Goal: Task Accomplishment & Management: Complete application form

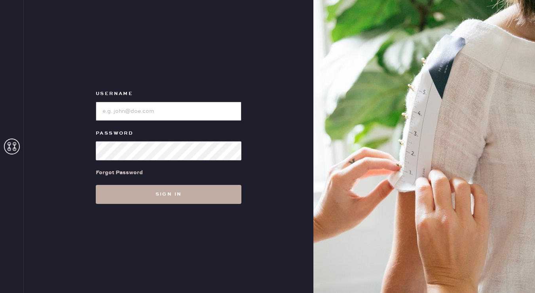
type input "reformationwilliamsburg"
click at [170, 196] on button "Sign in" at bounding box center [169, 194] width 146 height 19
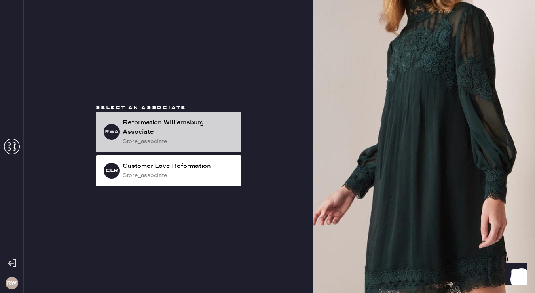
click at [164, 134] on div "Reformation Williamsburg Associate" at bounding box center [179, 127] width 112 height 19
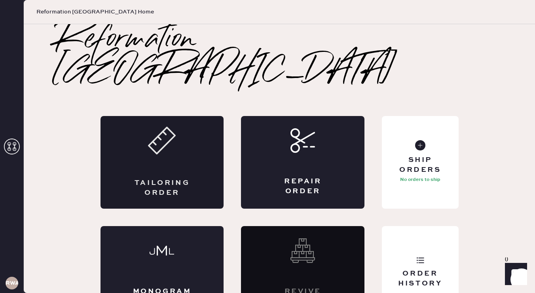
click at [182, 135] on div "Tailoring Order" at bounding box center [162, 162] width 123 height 93
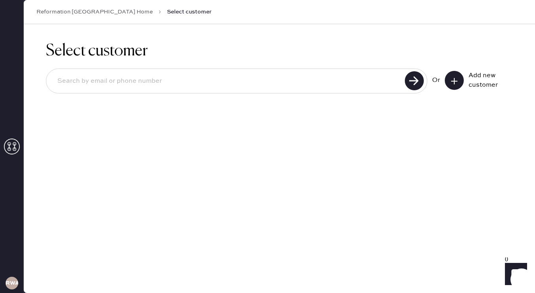
click at [231, 81] on input at bounding box center [226, 81] width 351 height 18
type input "mbayagich"
click at [462, 82] on button at bounding box center [454, 80] width 19 height 19
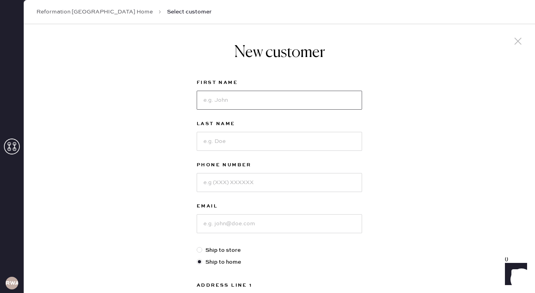
click at [282, 100] on input at bounding box center [279, 100] width 165 height 19
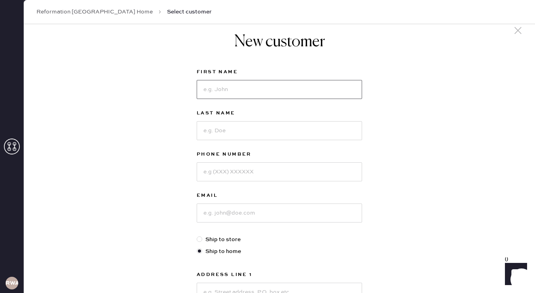
scroll to position [10, 0]
type input "[PERSON_NAME]"
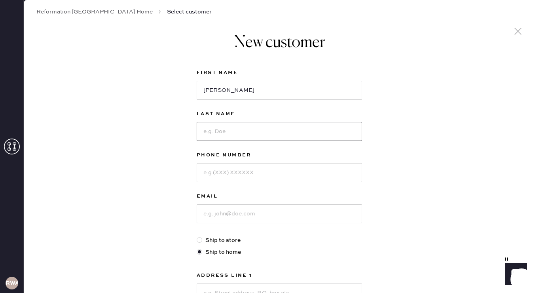
click at [255, 133] on input at bounding box center [279, 131] width 165 height 19
type input "Bayagich"
click at [244, 171] on input at bounding box center [279, 172] width 165 height 19
type input "2488303855"
click at [245, 212] on input at bounding box center [279, 213] width 165 height 19
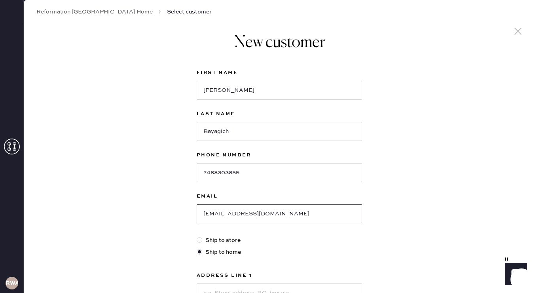
type input "[EMAIL_ADDRESS][DOMAIN_NAME]"
click at [216, 239] on label "Ship to store" at bounding box center [279, 240] width 165 height 9
click at [199, 238] on div at bounding box center [200, 240] width 6 height 6
click at [197, 236] on input "Ship to store" at bounding box center [197, 236] width 0 height 0
radio input "true"
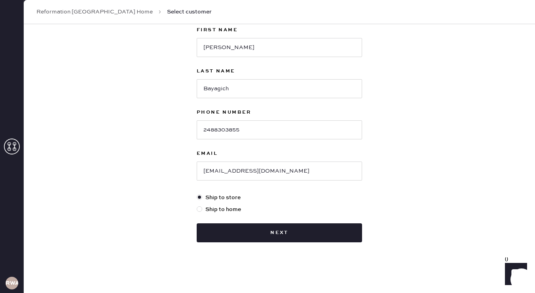
scroll to position [52, 0]
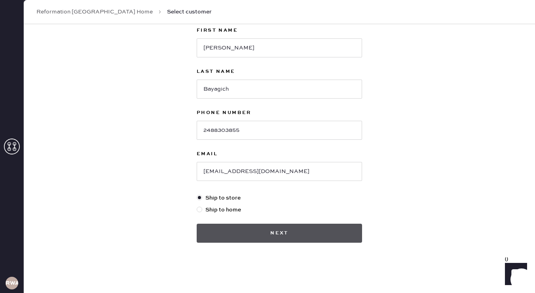
click at [237, 237] on button "Next" at bounding box center [279, 233] width 165 height 19
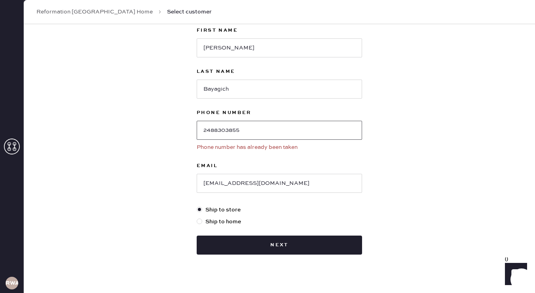
drag, startPoint x: 243, startPoint y: 130, endPoint x: 168, endPoint y: 148, distance: 77.4
click at [168, 148] on div "New customer First Name [PERSON_NAME] Last Name Bayagich Phone Number [PHONE_NU…" at bounding box center [279, 138] width 511 height 333
drag, startPoint x: 246, startPoint y: 129, endPoint x: 202, endPoint y: 132, distance: 44.4
click at [202, 132] on input "2488303855" at bounding box center [279, 130] width 165 height 19
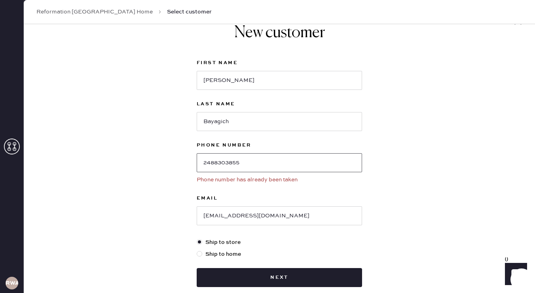
scroll to position [65, 0]
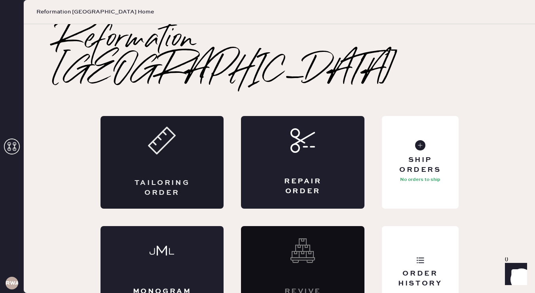
click at [162, 127] on icon at bounding box center [162, 141] width 28 height 28
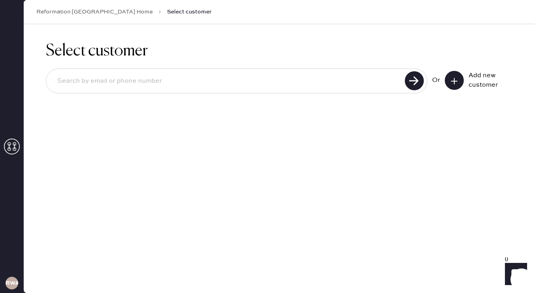
click at [136, 84] on input at bounding box center [226, 81] width 351 height 18
paste input "2488303855"
type input "2488303855"
click at [406, 80] on use at bounding box center [414, 80] width 19 height 19
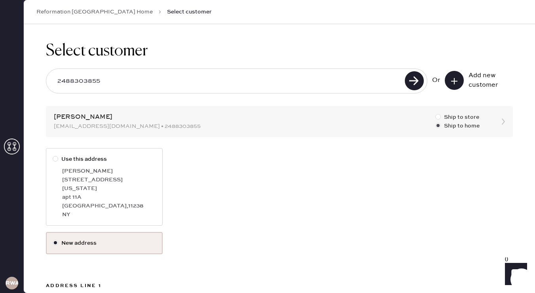
click at [438, 116] on div at bounding box center [438, 117] width 6 height 6
click at [436, 113] on input "Ship to store" at bounding box center [435, 113] width 0 height 0
radio input "true"
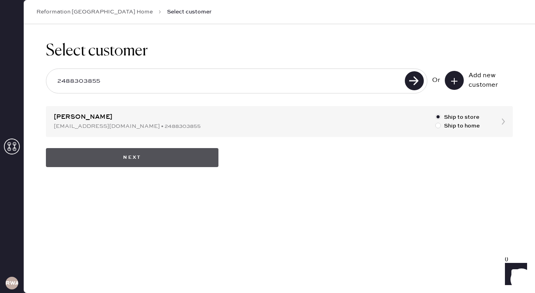
click at [185, 154] on button "Next" at bounding box center [132, 157] width 173 height 19
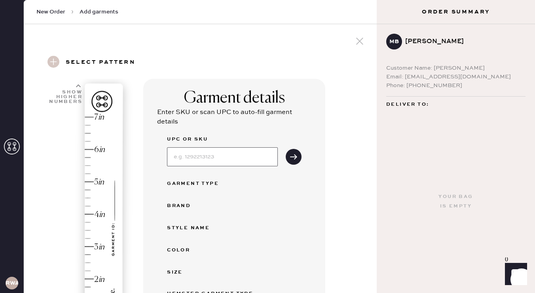
click at [222, 157] on input at bounding box center [222, 156] width 111 height 19
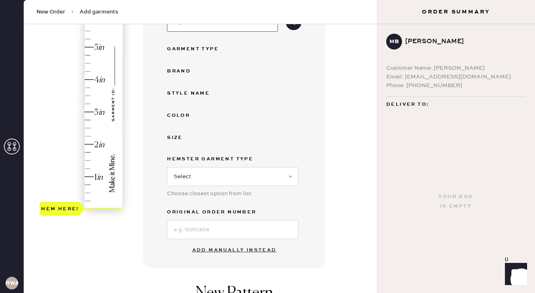
scroll to position [137, 0]
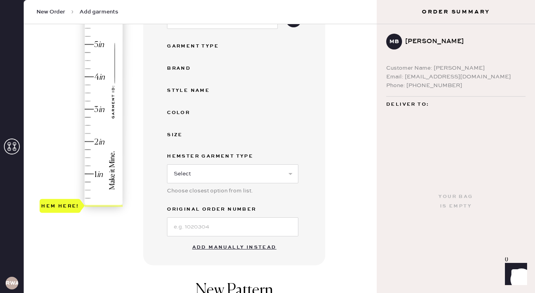
click at [240, 129] on div "UPC or SKU Garment Type Brand Style name Color Size Hemster Garment Type Select…" at bounding box center [234, 116] width 135 height 239
click at [244, 175] on select "Select Basic Skirt Jeans Leggings Pants Shorts Basic Sleeved Dress Basic Sleeve…" at bounding box center [232, 173] width 131 height 19
select select "7"
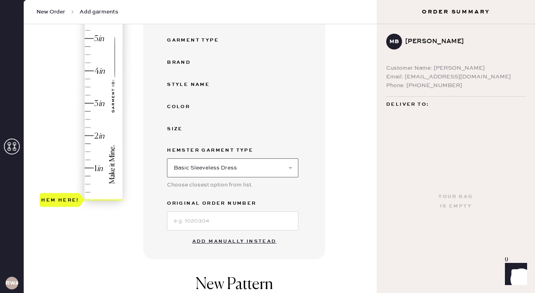
scroll to position [146, 0]
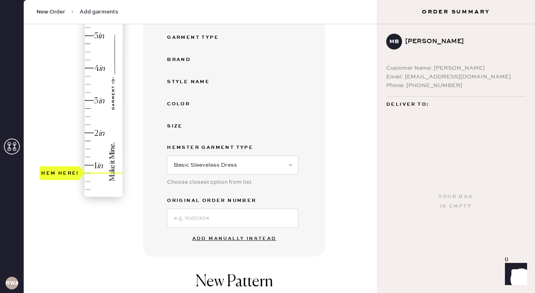
type input "1.75"
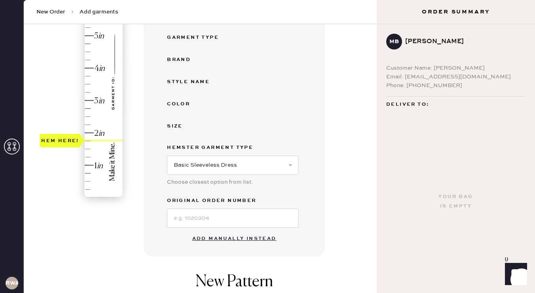
drag, startPoint x: 59, startPoint y: 197, endPoint x: 53, endPoint y: 143, distance: 53.8
click at [53, 143] on div "Hem here!" at bounding box center [60, 140] width 38 height 9
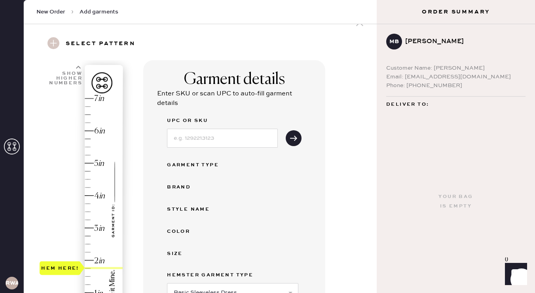
scroll to position [17, 0]
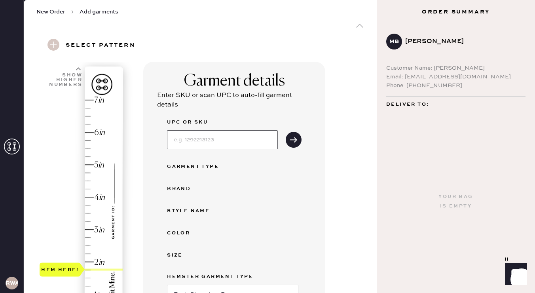
click at [229, 136] on input at bounding box center [222, 139] width 111 height 19
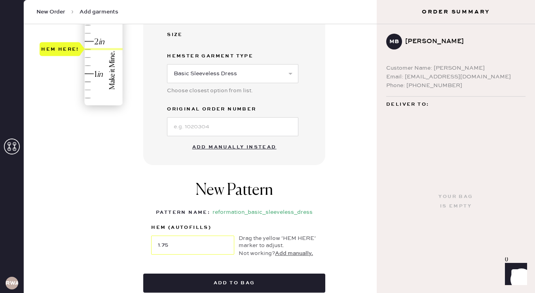
scroll to position [239, 0]
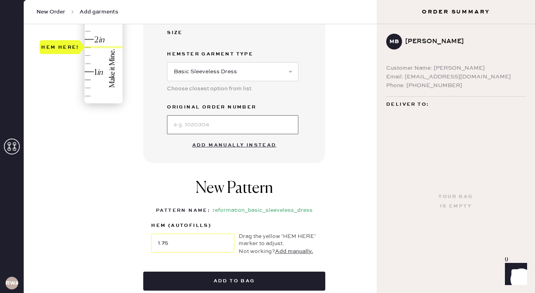
click at [247, 122] on input at bounding box center [232, 124] width 131 height 19
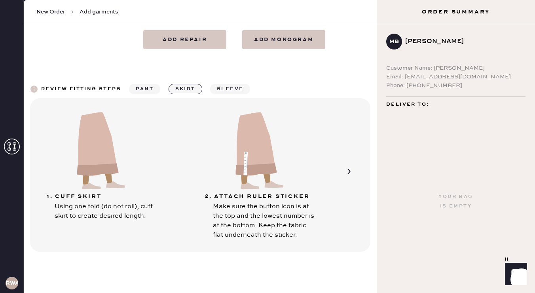
scroll to position [517, 0]
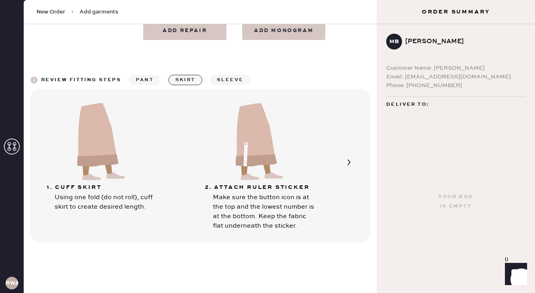
click at [287, 167] on img at bounding box center [257, 140] width 71 height 79
click at [261, 146] on img at bounding box center [257, 140] width 71 height 79
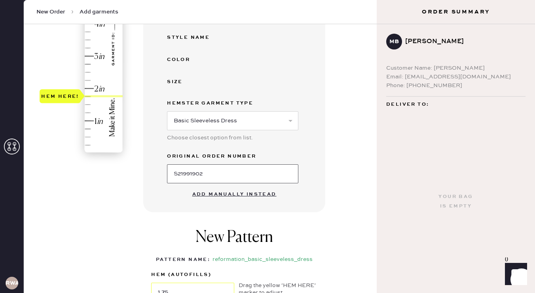
scroll to position [169, 0]
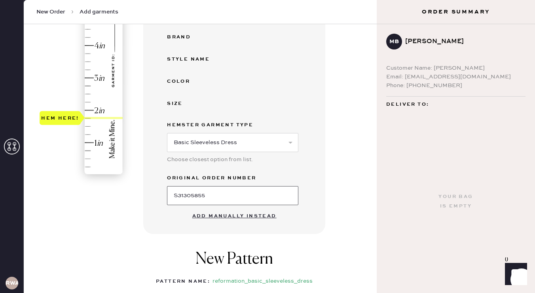
type input "S31305855"
click at [300, 121] on div "UPC or SKU Garment Type Brand Style name Color Size Hemster Garment Type Select…" at bounding box center [234, 85] width 135 height 239
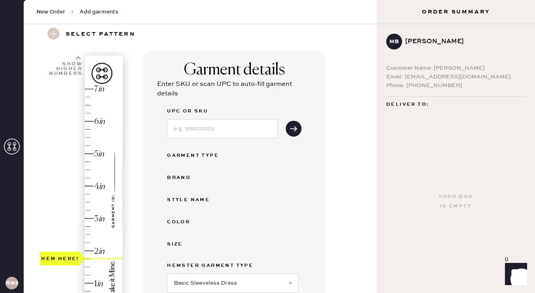
scroll to position [27, 0]
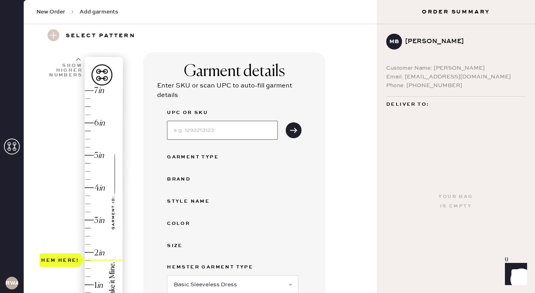
click at [247, 133] on input at bounding box center [222, 130] width 111 height 19
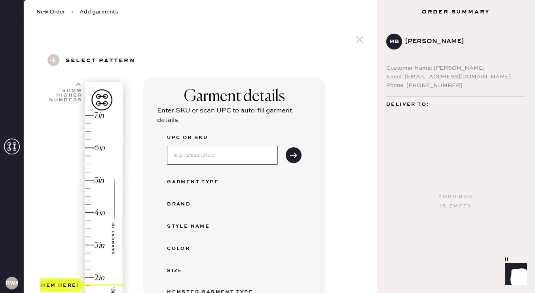
scroll to position [0, 0]
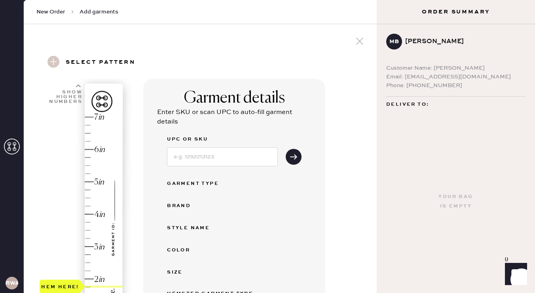
click at [53, 60] on use at bounding box center [53, 62] width 12 height 12
click at [74, 63] on h3 "Select pattern" at bounding box center [101, 62] width 70 height 13
click at [79, 61] on h3 "Select pattern" at bounding box center [101, 62] width 70 height 13
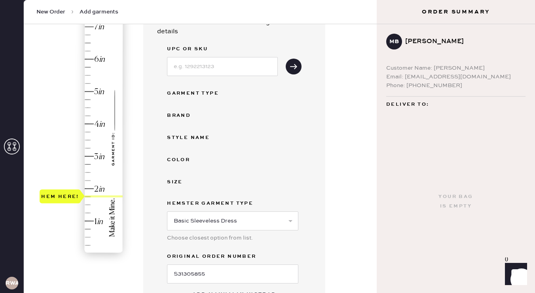
scroll to position [90, 0]
click at [228, 67] on input at bounding box center [222, 66] width 111 height 19
click at [295, 69] on icon "submit" at bounding box center [294, 67] width 8 height 8
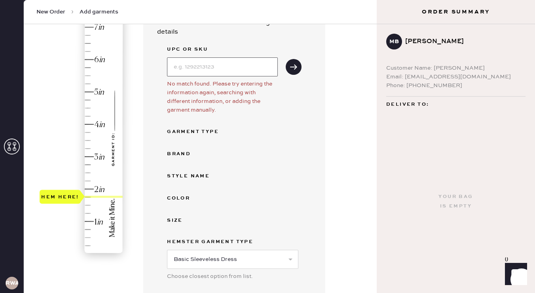
click at [254, 70] on input at bounding box center [222, 66] width 111 height 19
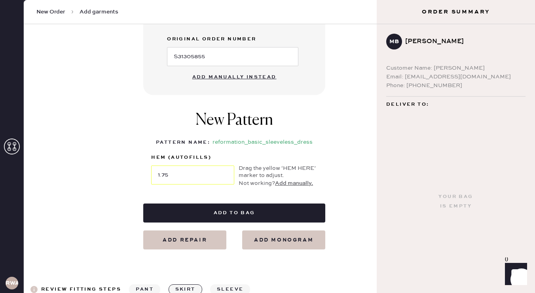
scroll to position [344, 0]
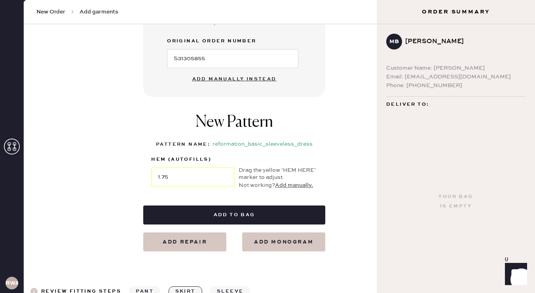
click at [202, 79] on button "Add manually instead" at bounding box center [235, 79] width 94 height 16
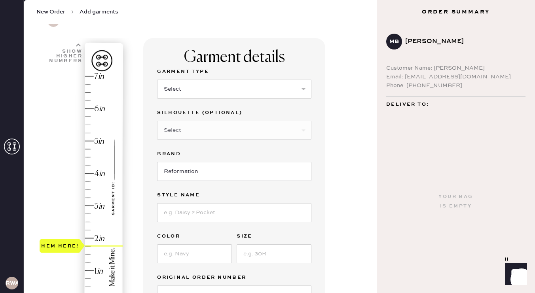
scroll to position [0, 0]
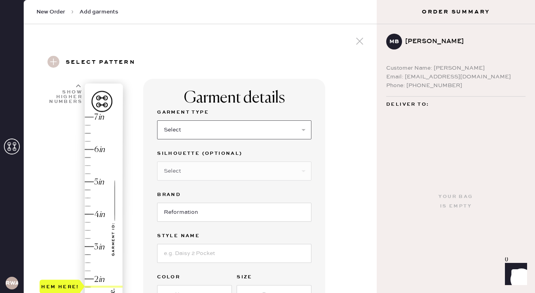
click at [210, 122] on select "Select Basic Skirt Jeans Leggings Pants Shorts Basic Sleeved Dress Basic Sleeve…" at bounding box center [234, 129] width 154 height 19
select select "6"
click at [199, 170] on select "Select Maxi Dress Midi Dress Mini Dress Other" at bounding box center [234, 170] width 154 height 19
select select "39"
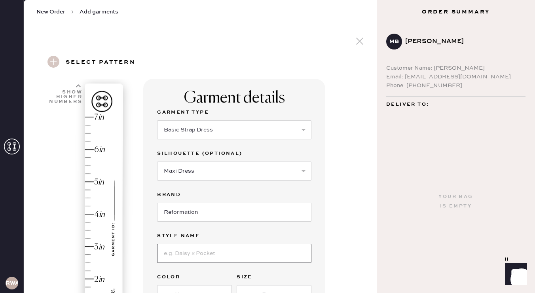
click at [199, 251] on input at bounding box center [234, 253] width 154 height 19
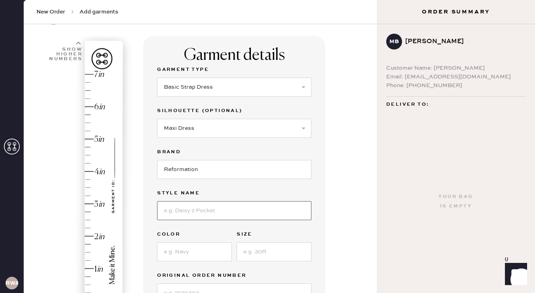
scroll to position [44, 0]
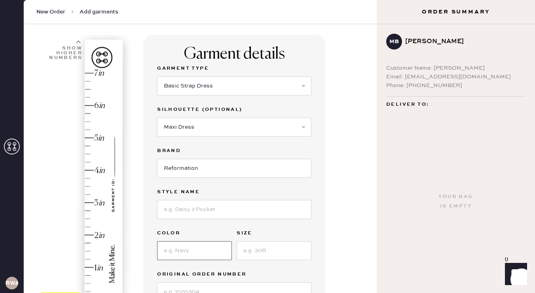
click at [177, 258] on input at bounding box center [194, 250] width 75 height 19
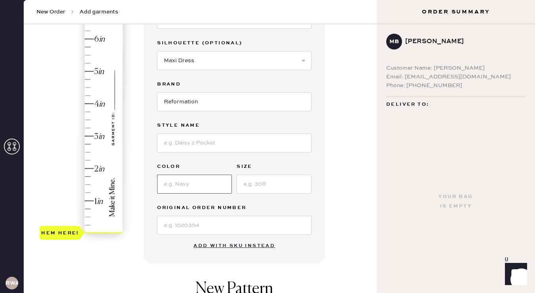
scroll to position [143, 0]
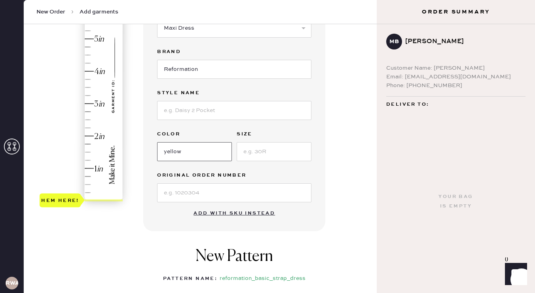
type input "yellow"
click at [251, 154] on input at bounding box center [274, 151] width 75 height 19
type input "6"
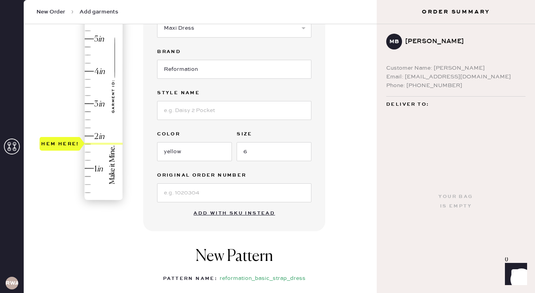
type input "1.75"
drag, startPoint x: 69, startPoint y: 198, endPoint x: 71, endPoint y: 142, distance: 56.2
click at [71, 142] on div "Hem here!" at bounding box center [60, 143] width 38 height 9
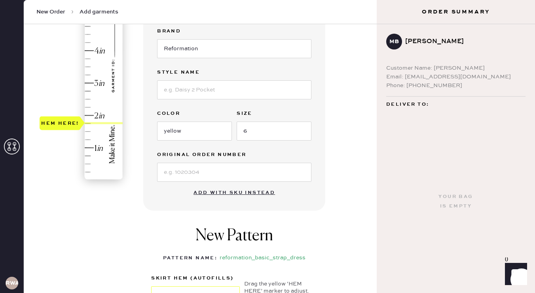
scroll to position [164, 0]
click at [192, 177] on input at bounding box center [234, 171] width 154 height 19
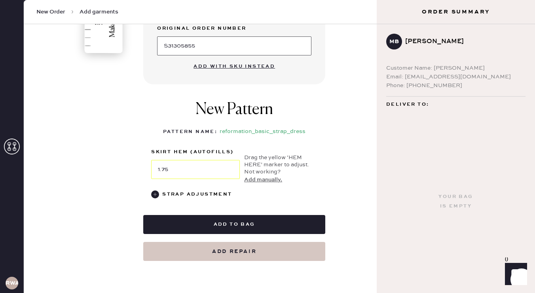
scroll to position [295, 0]
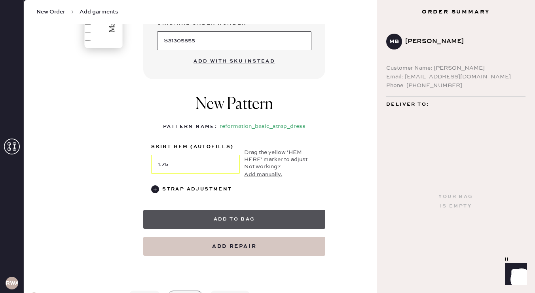
type input "S31305855"
click at [260, 217] on button "Add to bag" at bounding box center [234, 219] width 182 height 19
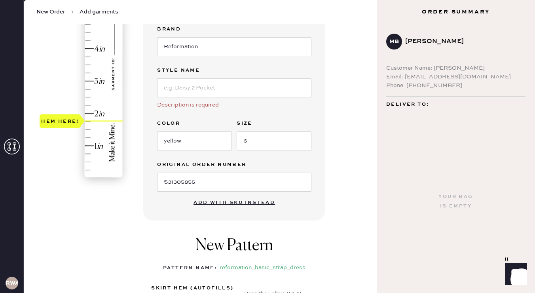
scroll to position [21, 0]
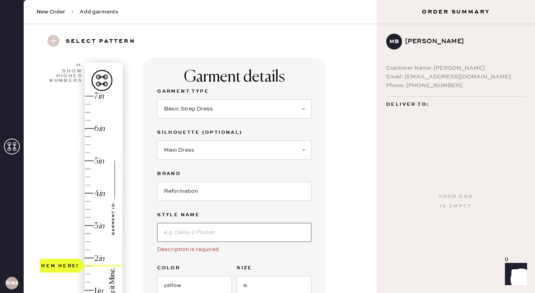
click at [249, 230] on input at bounding box center [234, 232] width 154 height 19
click at [212, 249] on div "Description is required" at bounding box center [234, 249] width 154 height 9
click at [205, 234] on input "[PERSON_NAME]" at bounding box center [234, 232] width 154 height 19
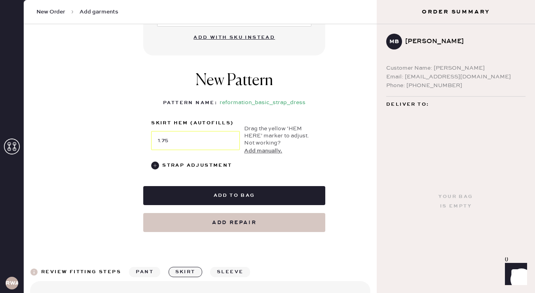
scroll to position [334, 0]
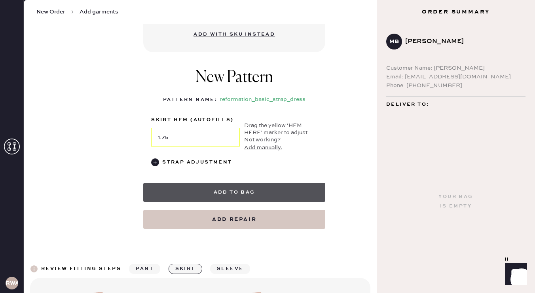
type input "[PERSON_NAME] dress"
click at [262, 194] on button "Add to bag" at bounding box center [234, 192] width 182 height 19
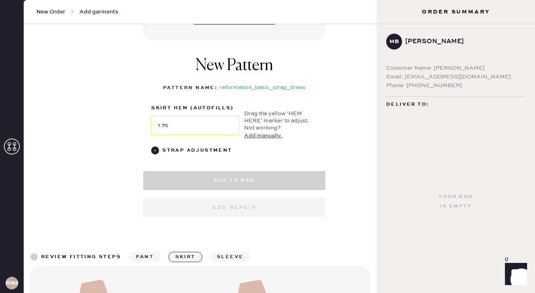
select select "6"
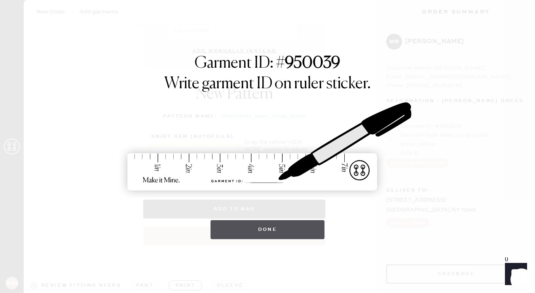
click at [256, 229] on button "Done" at bounding box center [268, 229] width 114 height 19
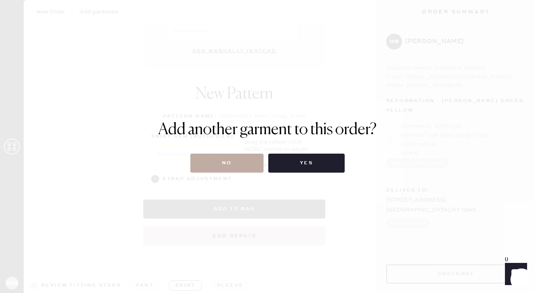
click at [245, 163] on button "No" at bounding box center [226, 163] width 73 height 19
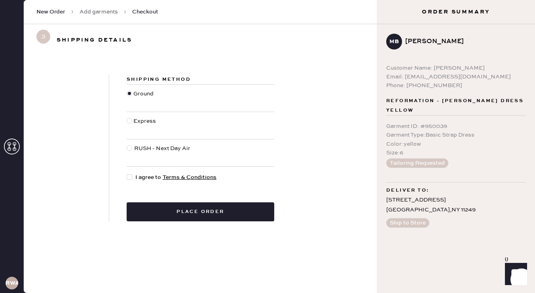
click at [131, 178] on div at bounding box center [130, 177] width 6 height 6
click at [127, 173] on input "I agree to Terms & Conditions" at bounding box center [127, 173] width 0 height 0
checkbox input "true"
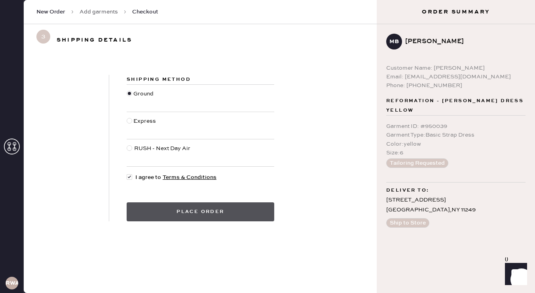
click at [176, 208] on button "Place order" at bounding box center [201, 211] width 148 height 19
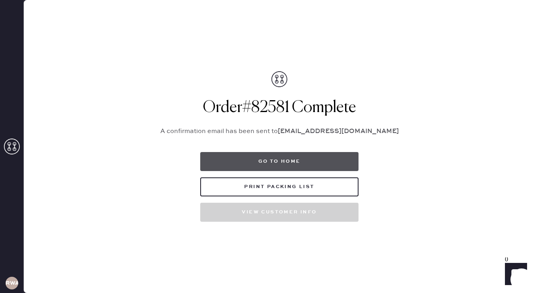
click at [253, 163] on button "Go to home" at bounding box center [279, 161] width 158 height 19
